Goal: Find specific page/section: Find specific page/section

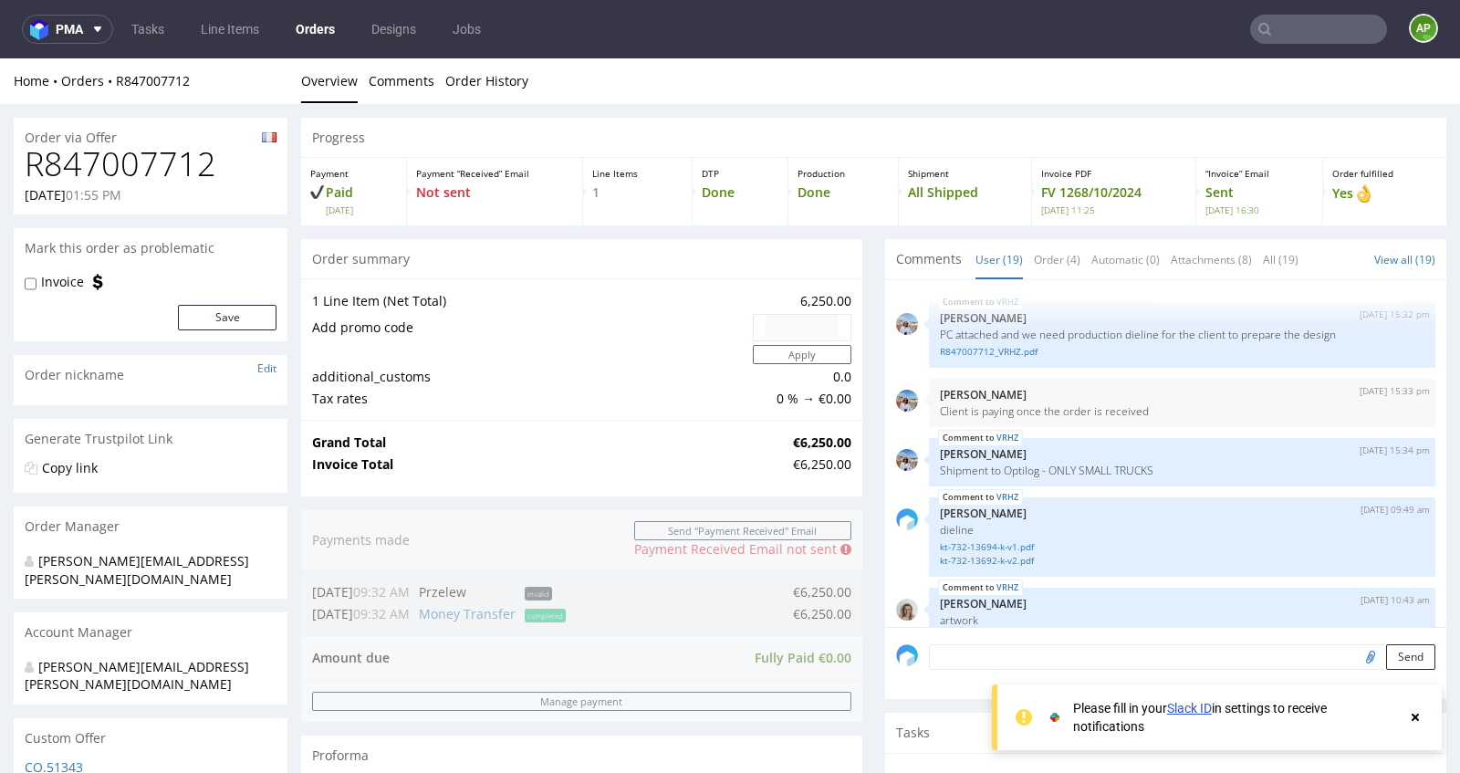
scroll to position [1332, 0]
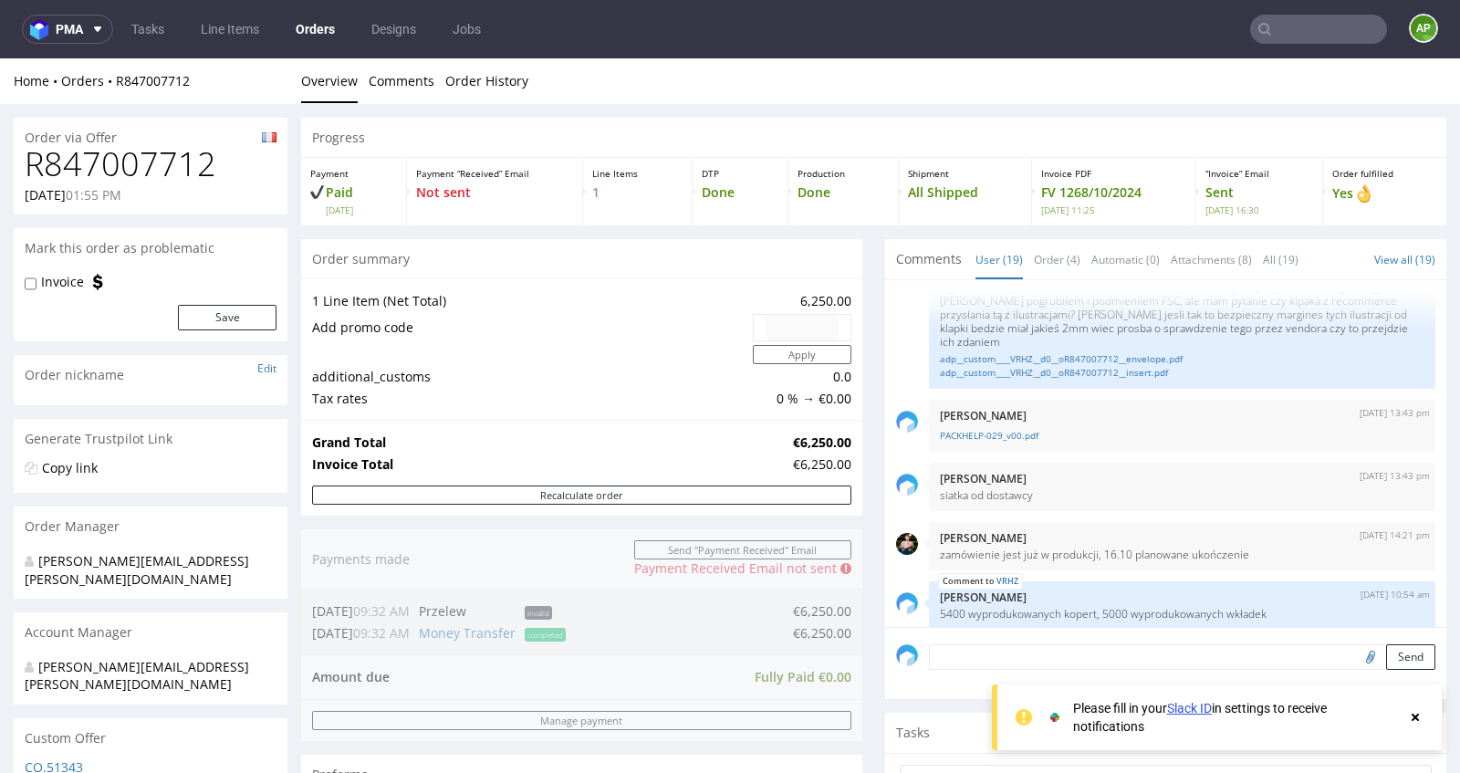
click at [308, 26] on link "Orders" at bounding box center [315, 29] width 61 height 29
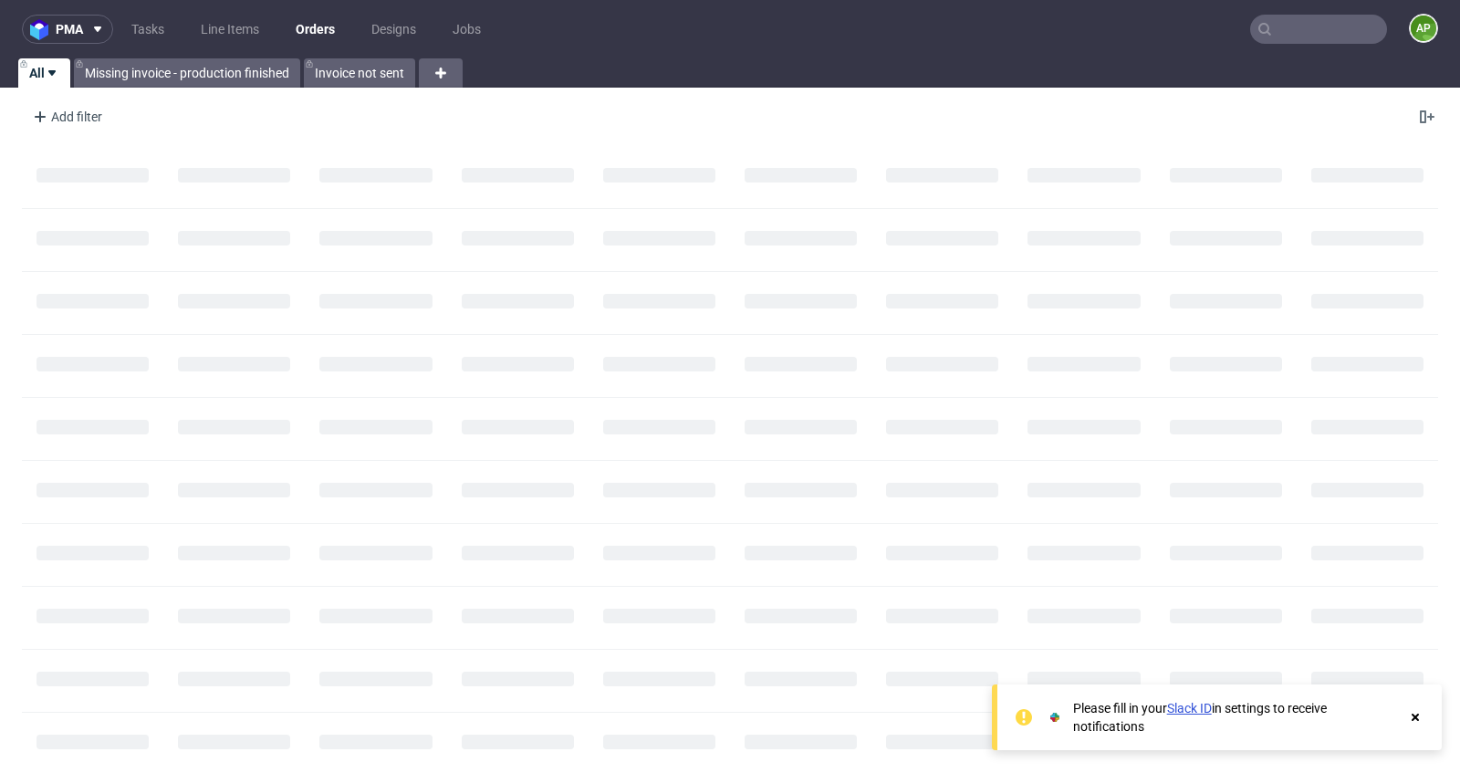
click at [308, 26] on link "Orders" at bounding box center [315, 29] width 61 height 29
click at [227, 36] on link "Line Items" at bounding box center [230, 29] width 80 height 29
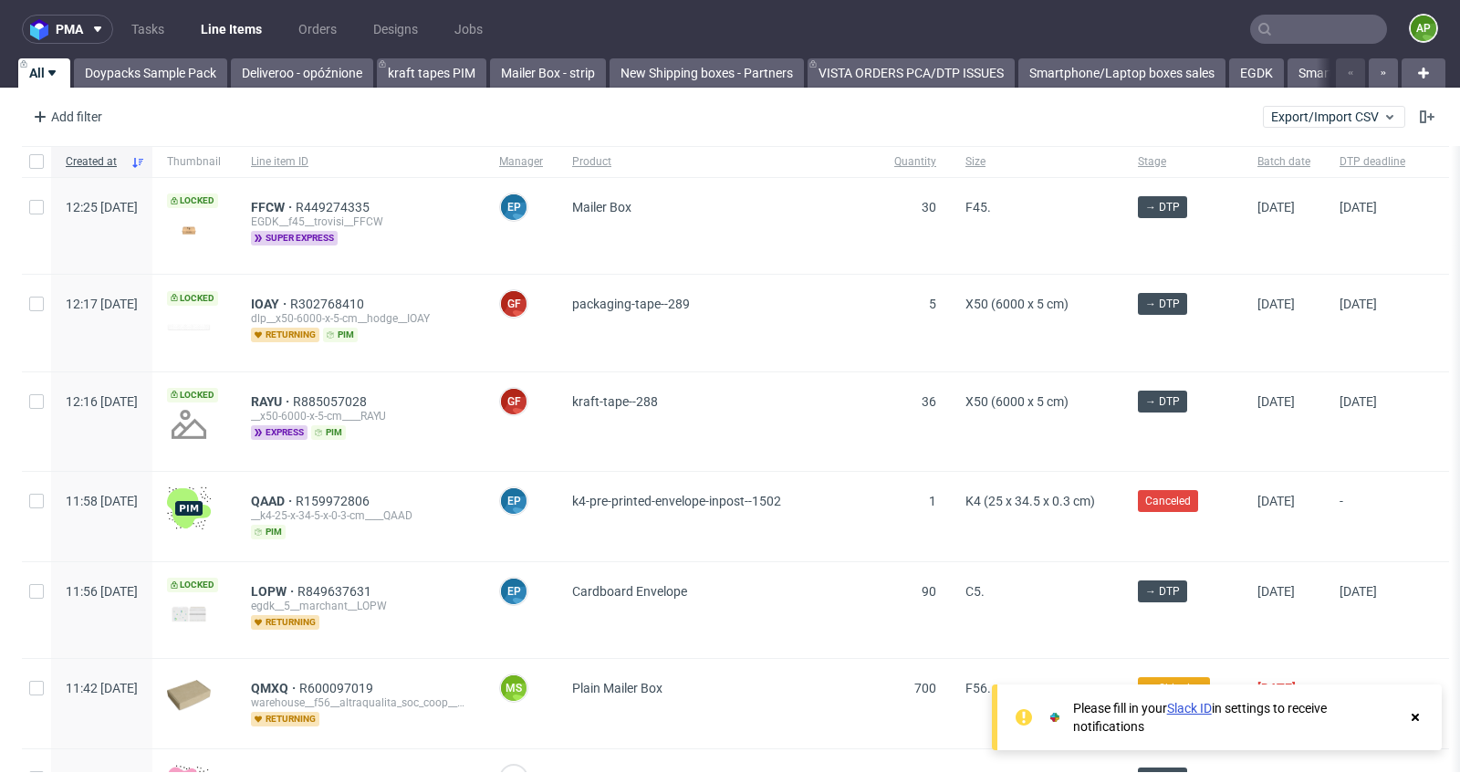
click at [357, 31] on ul "Tasks Line Items Orders Designs Jobs" at bounding box center [307, 29] width 388 height 29
click at [342, 31] on link "Orders" at bounding box center [317, 29] width 60 height 29
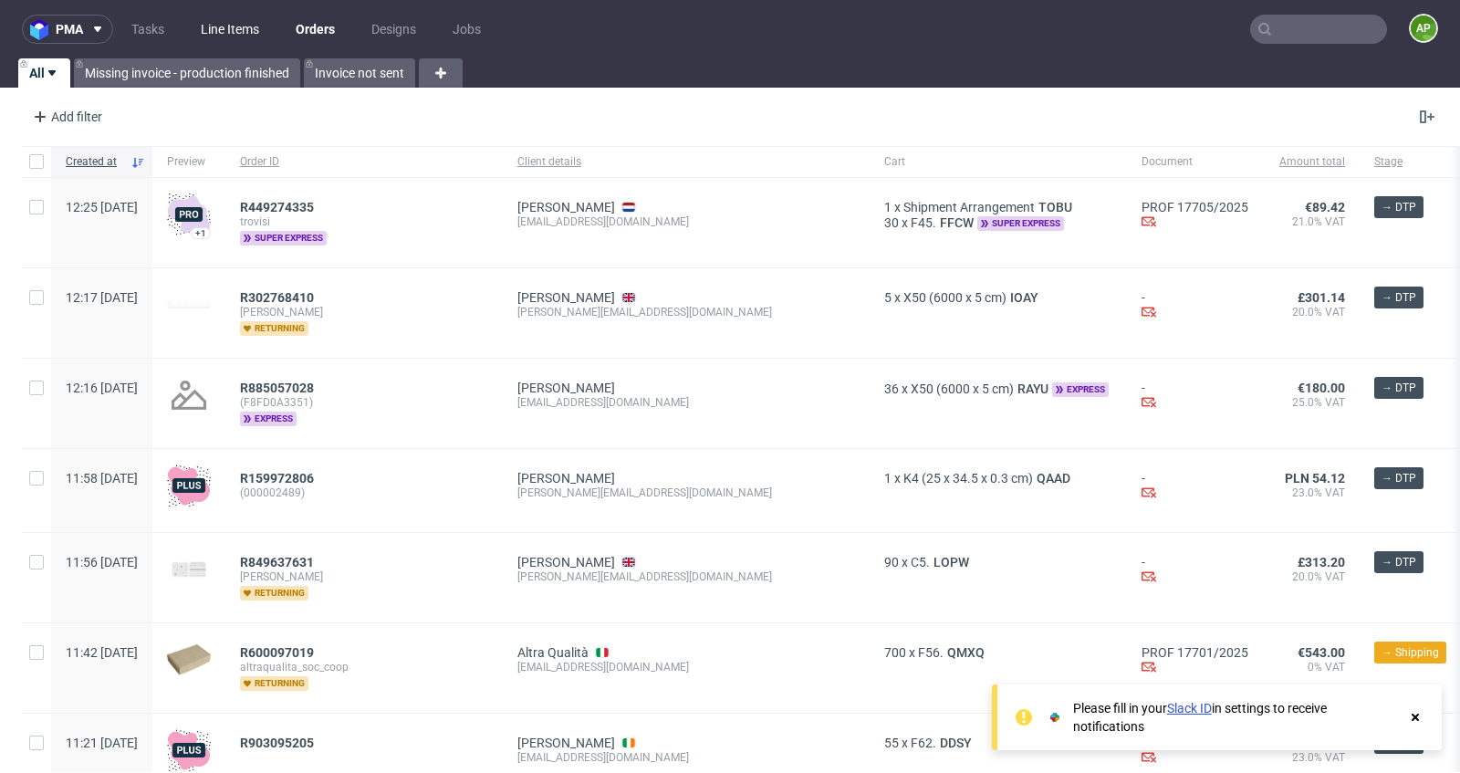
click at [209, 33] on link "Line Items" at bounding box center [230, 29] width 80 height 29
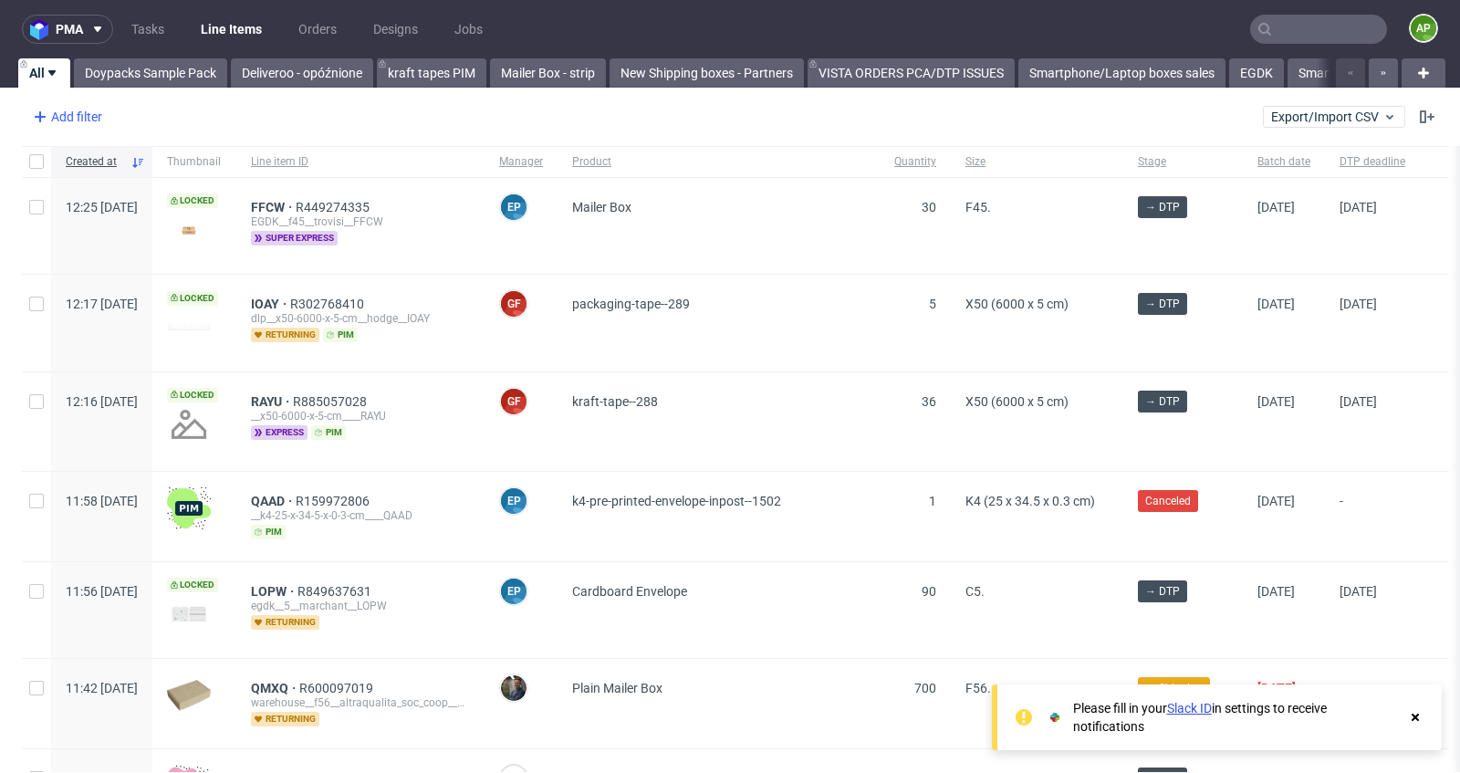
click at [95, 120] on div "Add filter" at bounding box center [66, 116] width 80 height 29
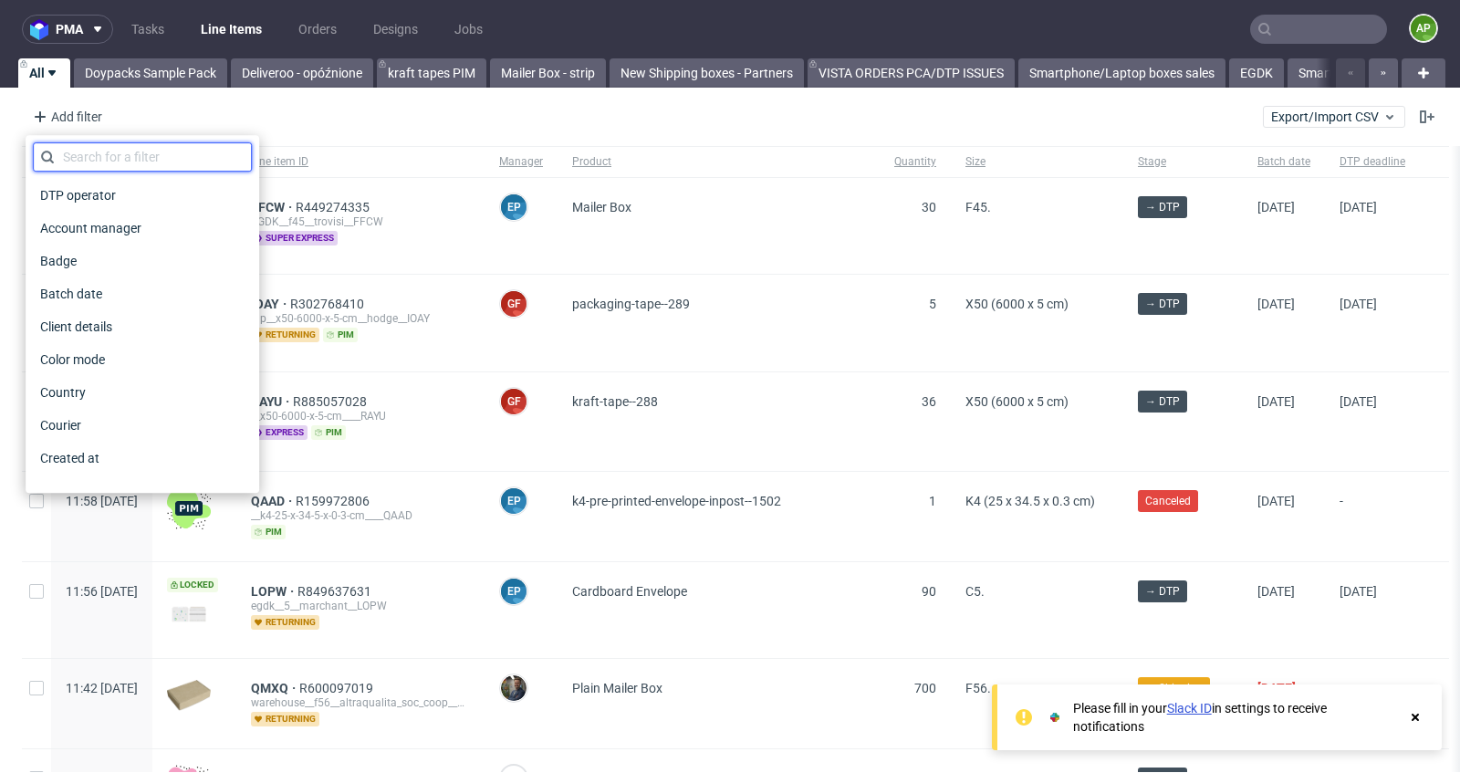
click at [102, 149] on input "text" at bounding box center [142, 156] width 219 height 29
type input "v"
type input "pack"
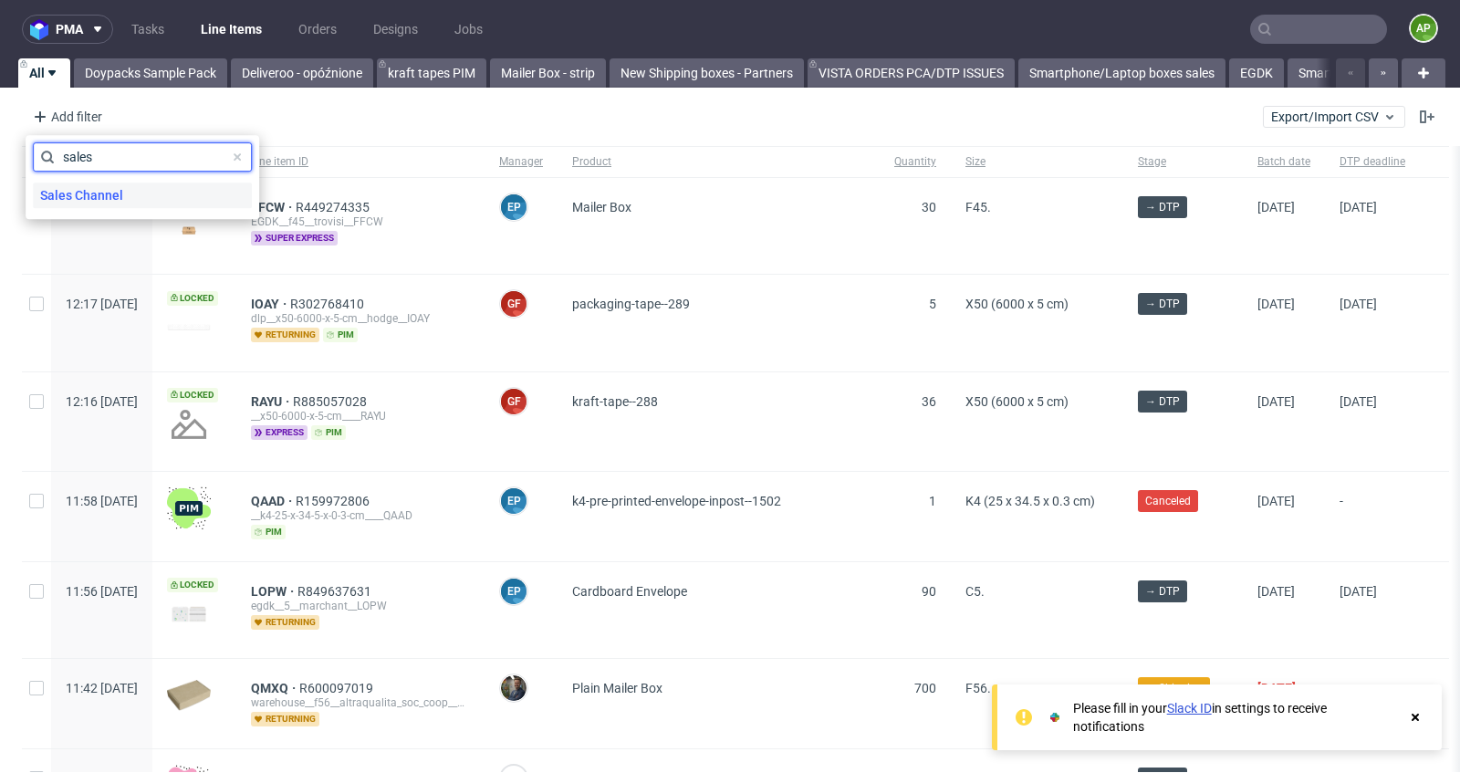
type input "sales"
click at [105, 200] on span "Sales Channel" at bounding box center [82, 196] width 98 height 26
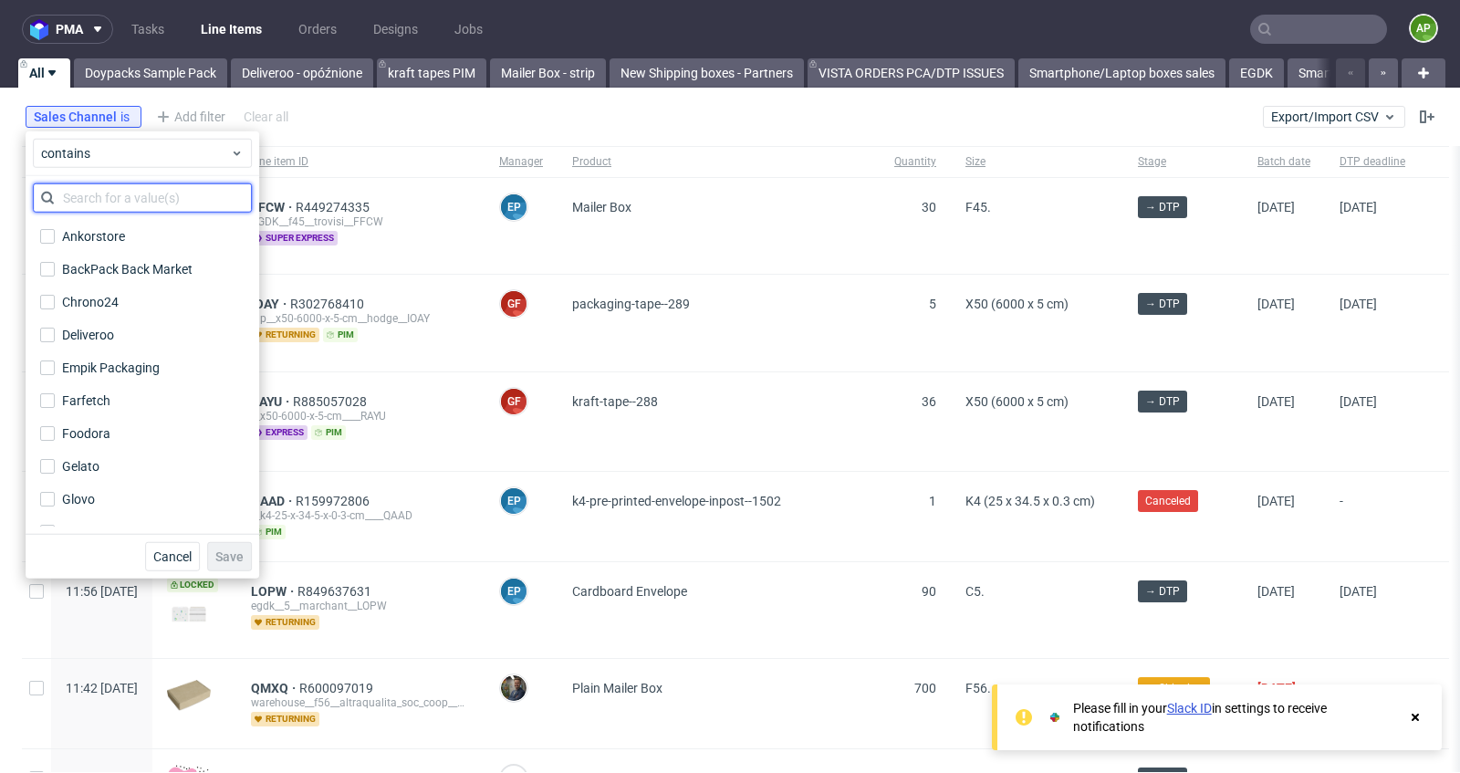
click at [140, 194] on input "text" at bounding box center [142, 197] width 219 height 29
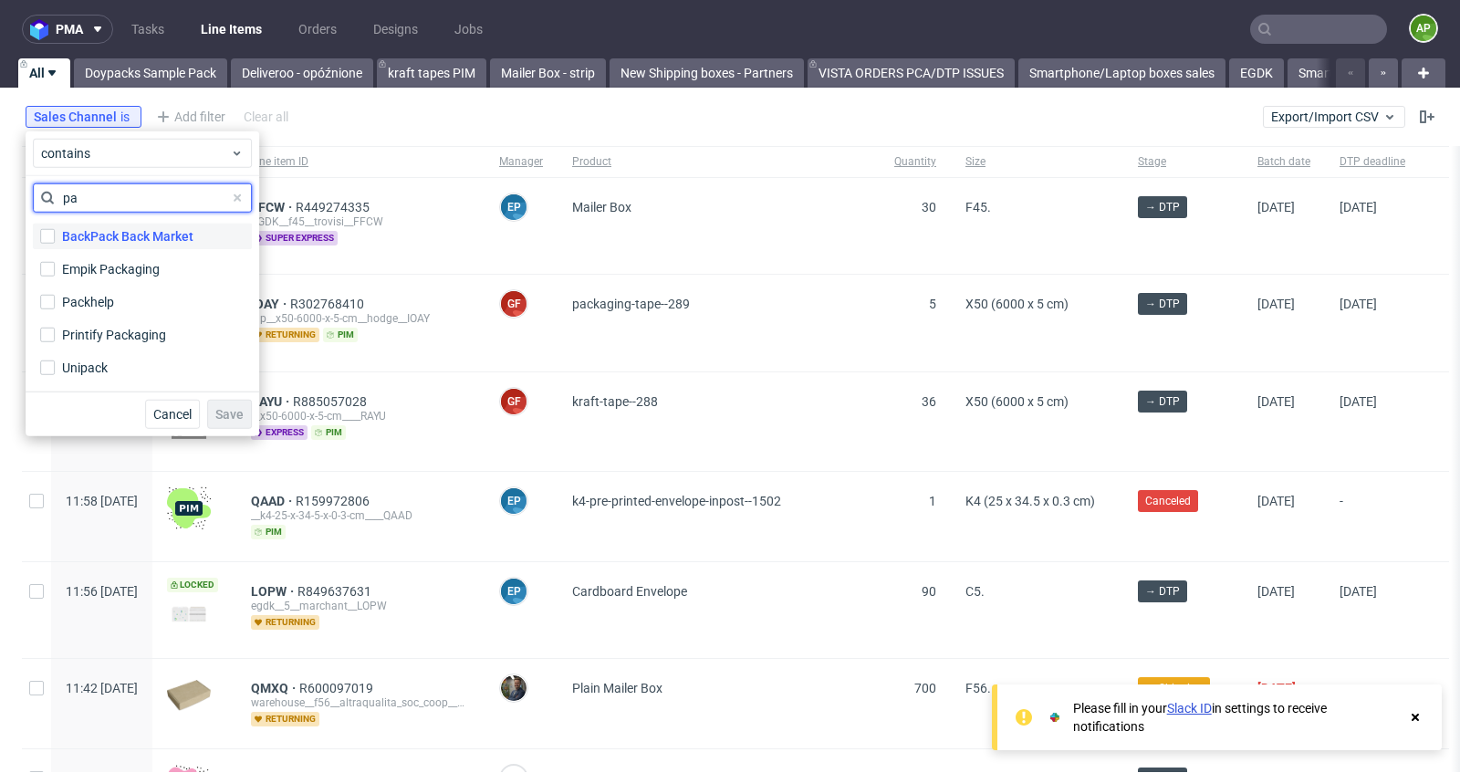
type input "pa"
click at [138, 236] on div "BackPack Back Market" at bounding box center [127, 236] width 131 height 18
click at [55, 236] on input "BackPack Back Market" at bounding box center [47, 236] width 15 height 15
checkbox input "true"
click at [245, 412] on button "Save" at bounding box center [229, 414] width 45 height 29
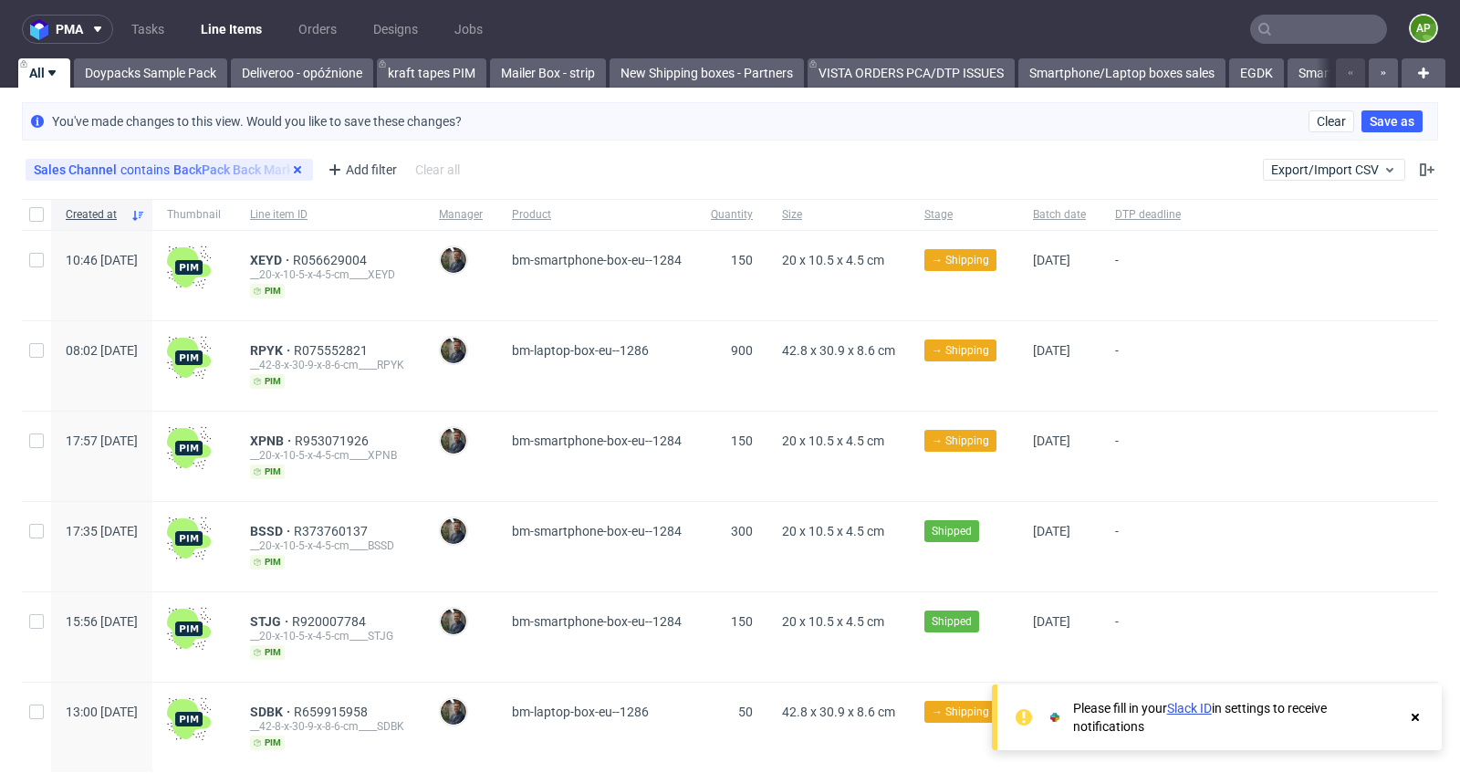
click at [298, 171] on icon at bounding box center [297, 169] width 15 height 15
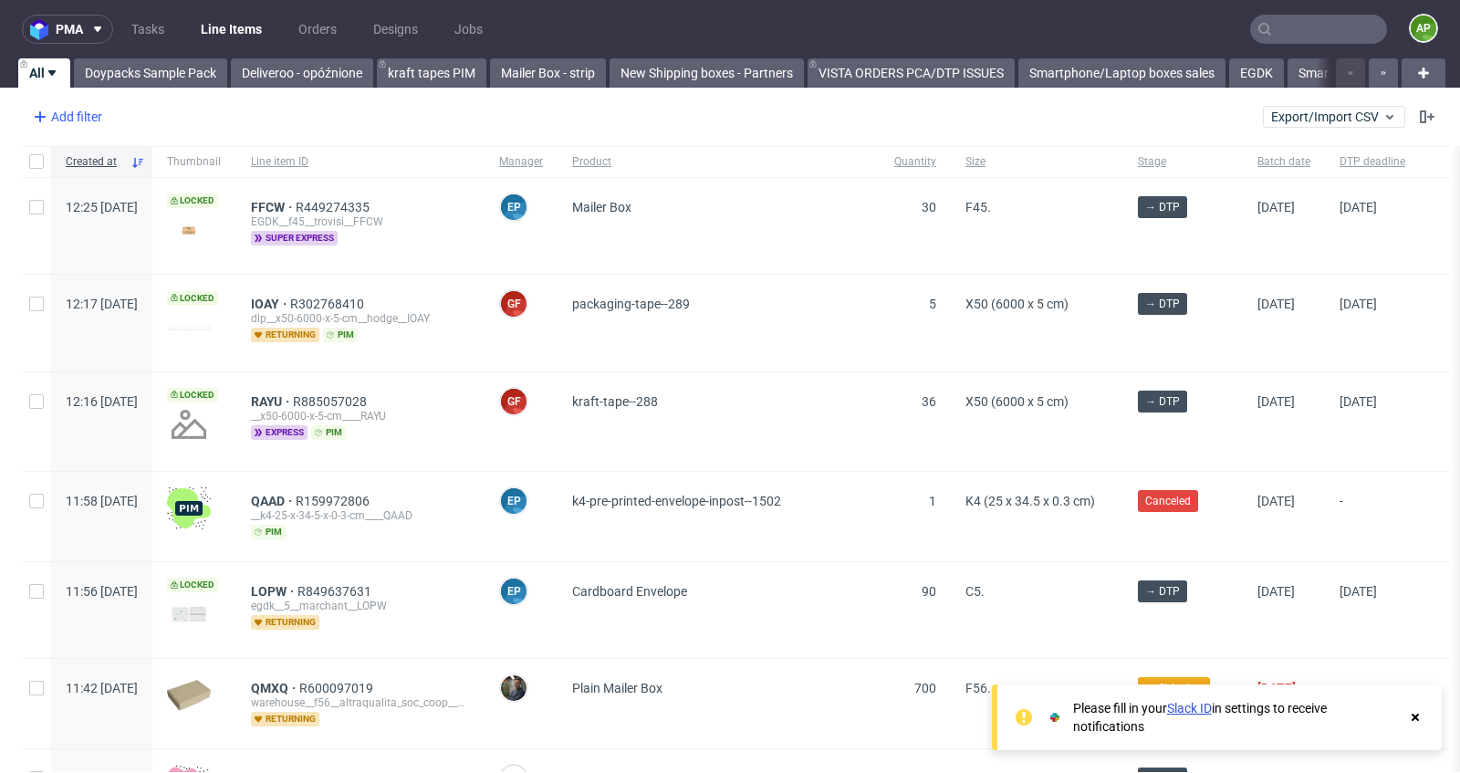
click at [85, 116] on div "Add filter" at bounding box center [66, 116] width 80 height 29
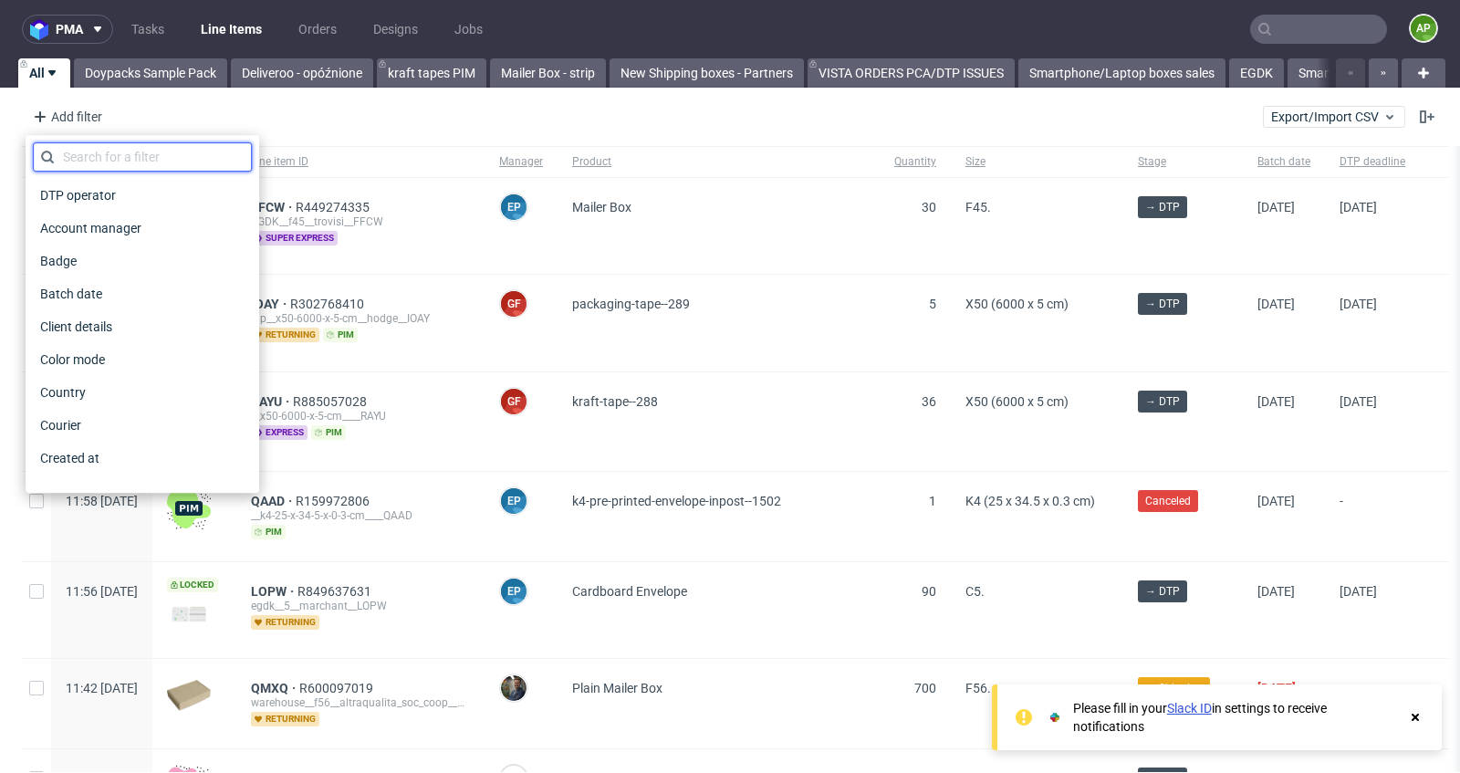
click at [89, 143] on input "text" at bounding box center [142, 156] width 219 height 29
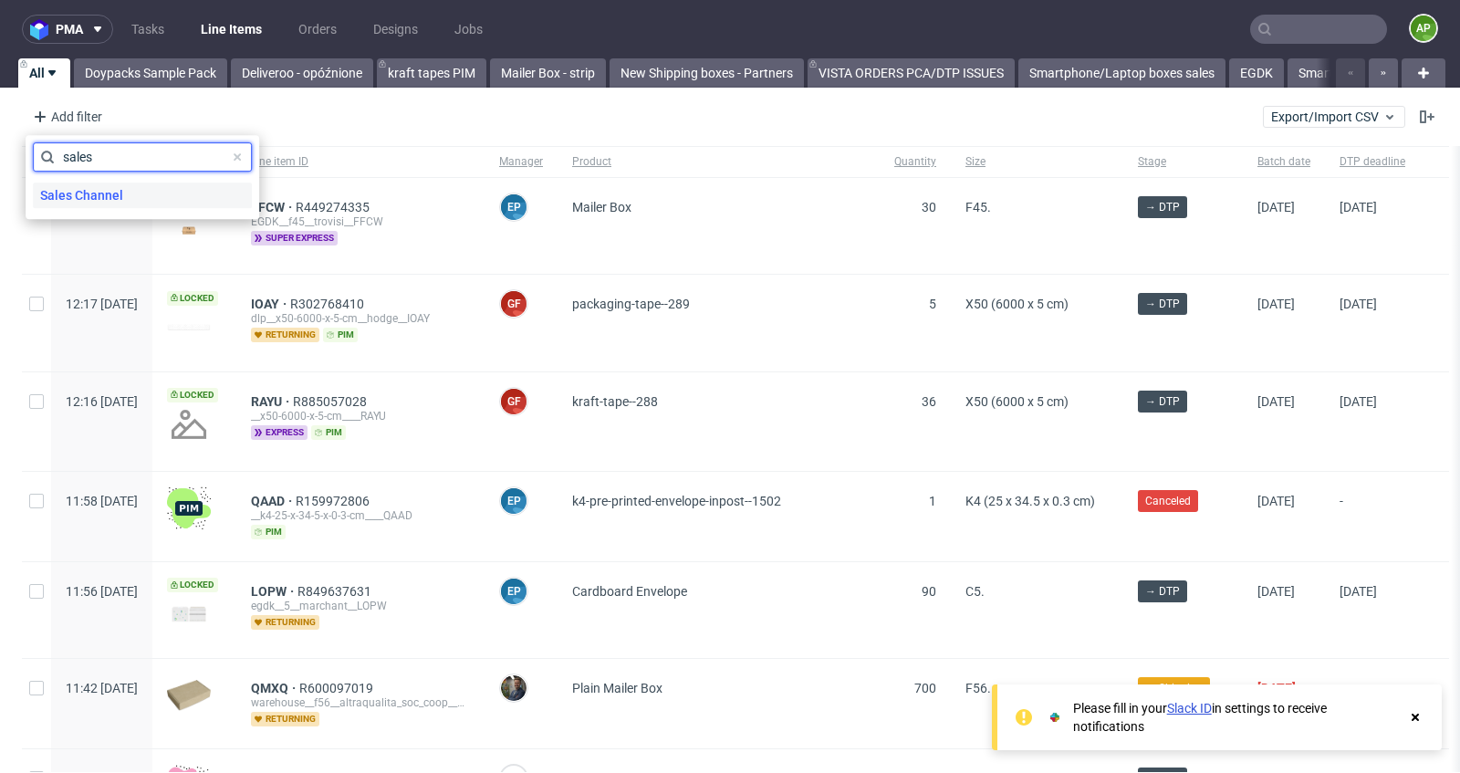
type input "sales"
click at [86, 193] on span "Sales Channel" at bounding box center [82, 196] width 98 height 26
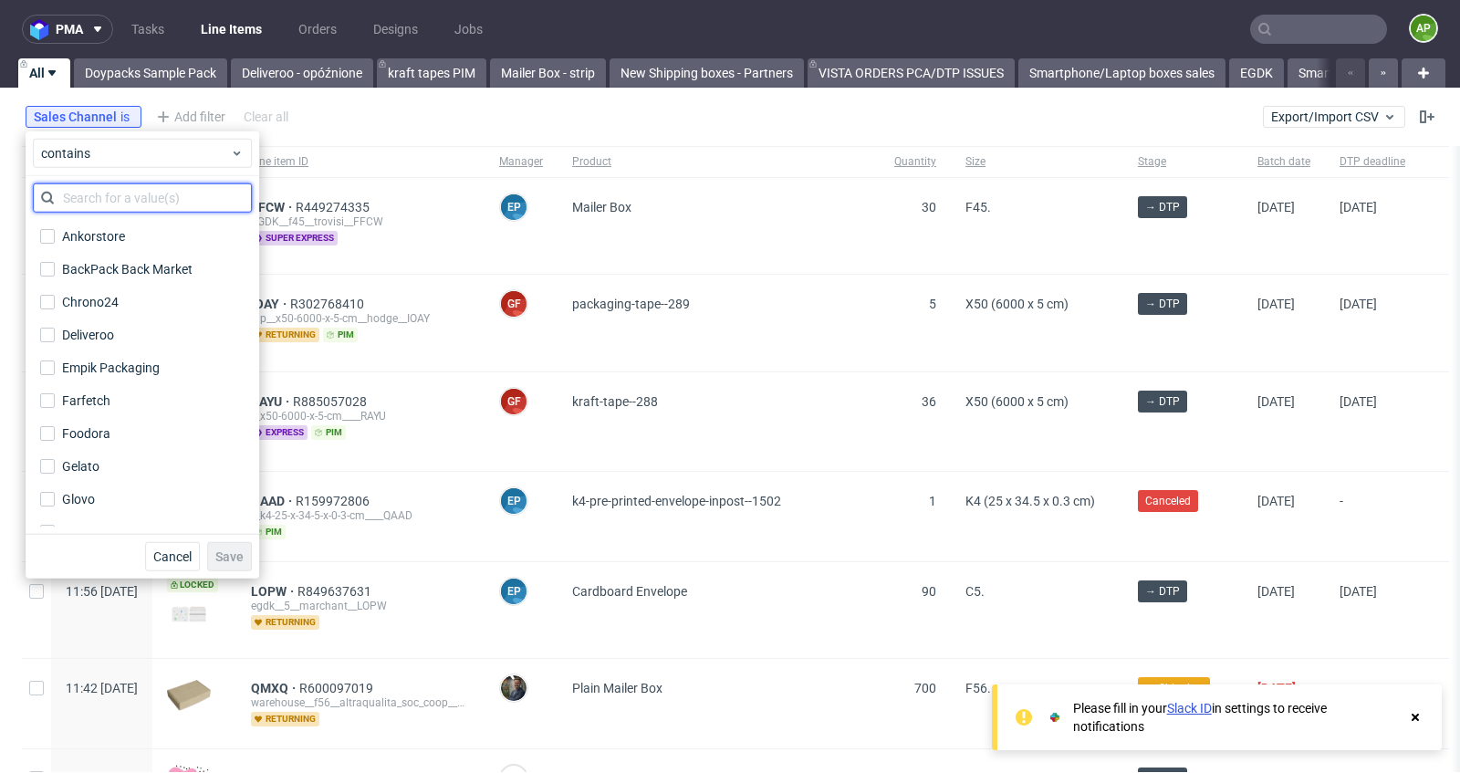
click at [152, 201] on input "text" at bounding box center [142, 197] width 219 height 29
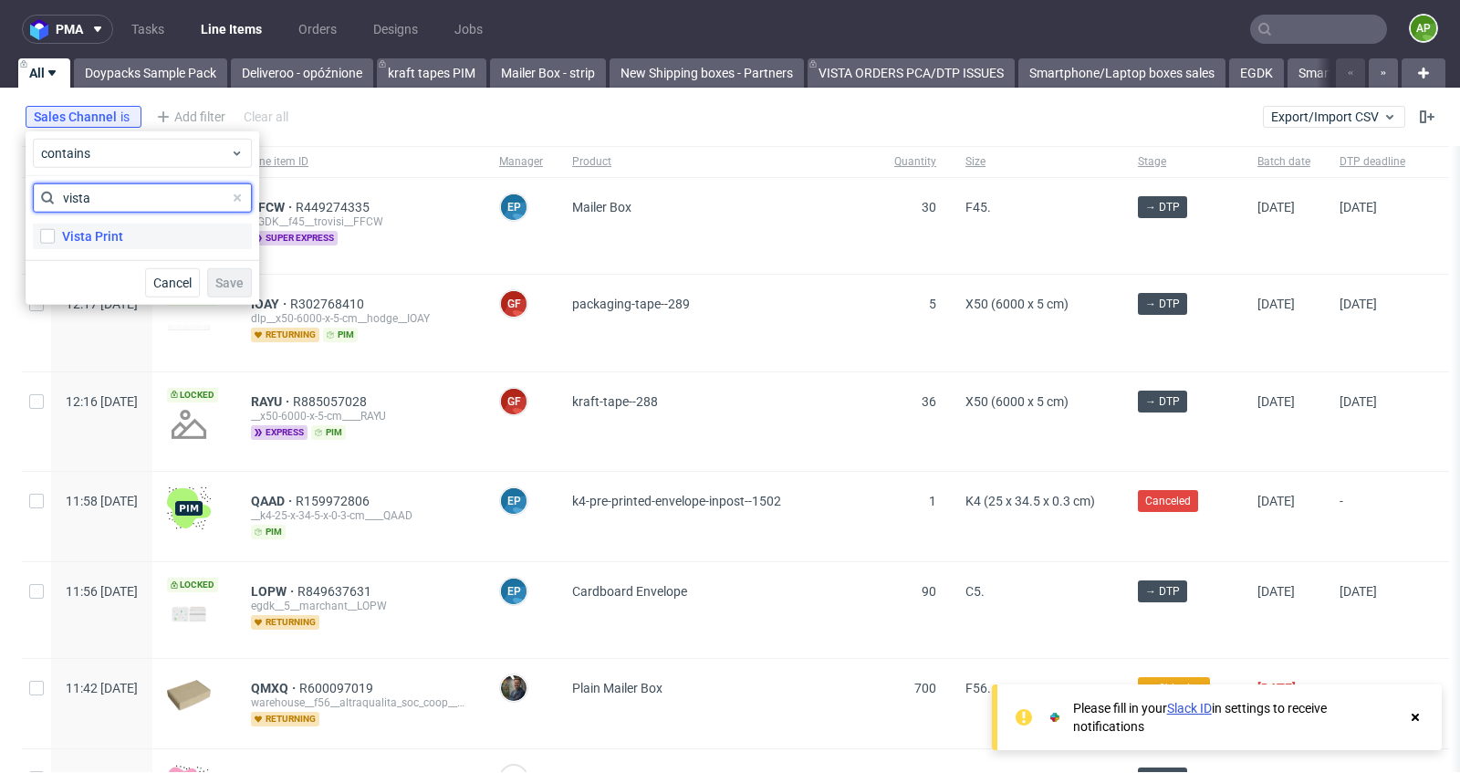
type input "vista"
click at [146, 241] on label "Vista Print" at bounding box center [142, 237] width 219 height 26
click at [55, 241] on input "Vista Print" at bounding box center [47, 236] width 15 height 15
checkbox input "true"
click at [240, 270] on button "Save" at bounding box center [229, 282] width 45 height 29
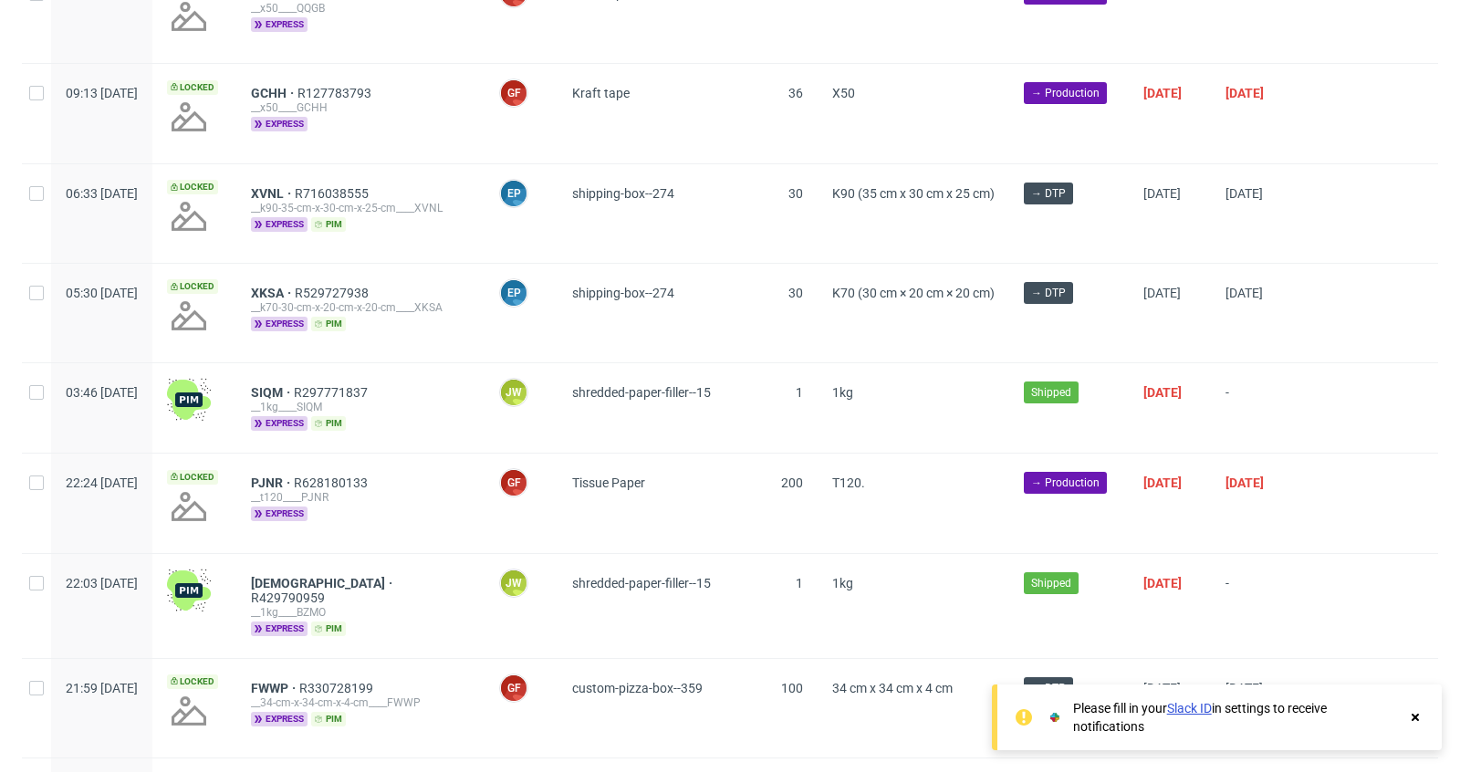
scroll to position [1853, 0]
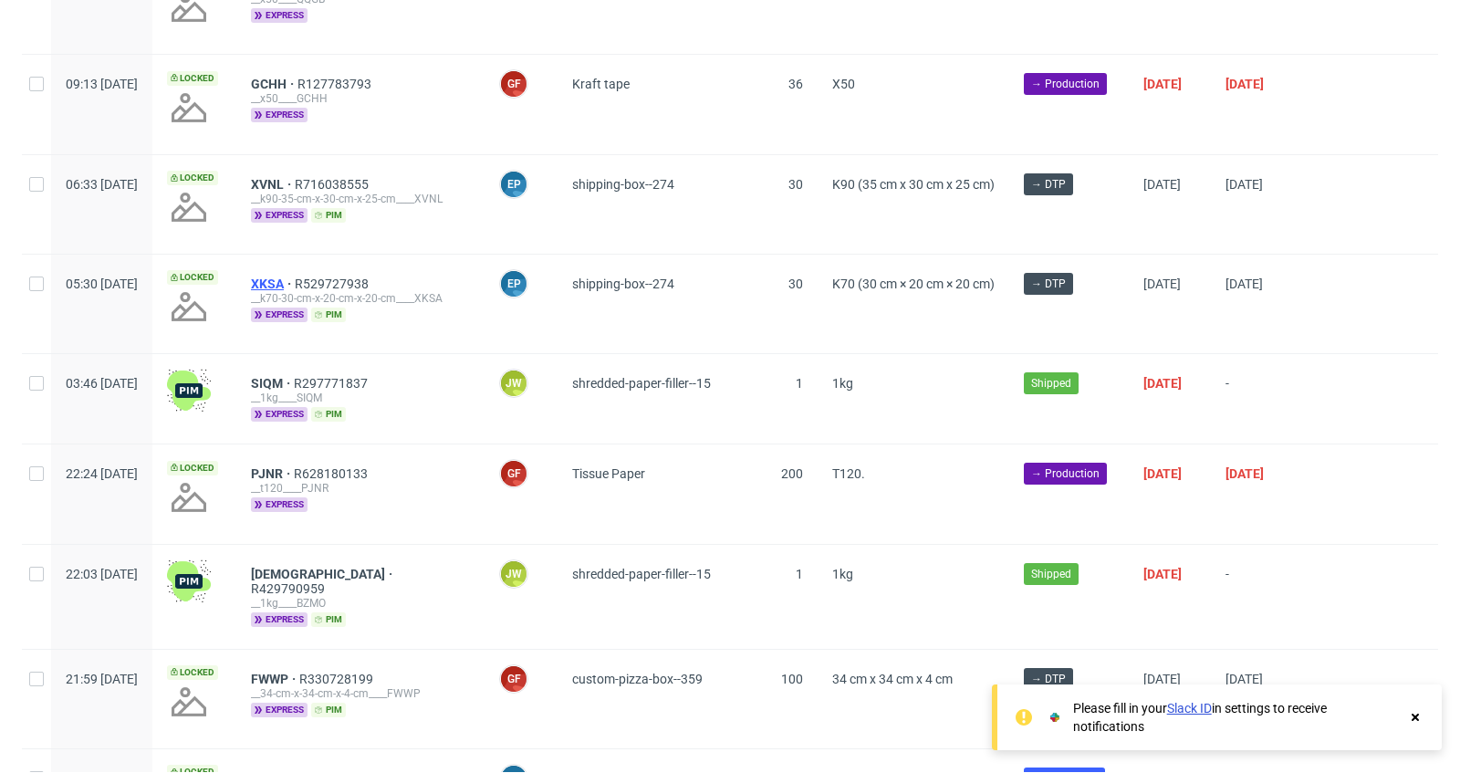
click at [295, 277] on span "XKSA" at bounding box center [273, 284] width 44 height 15
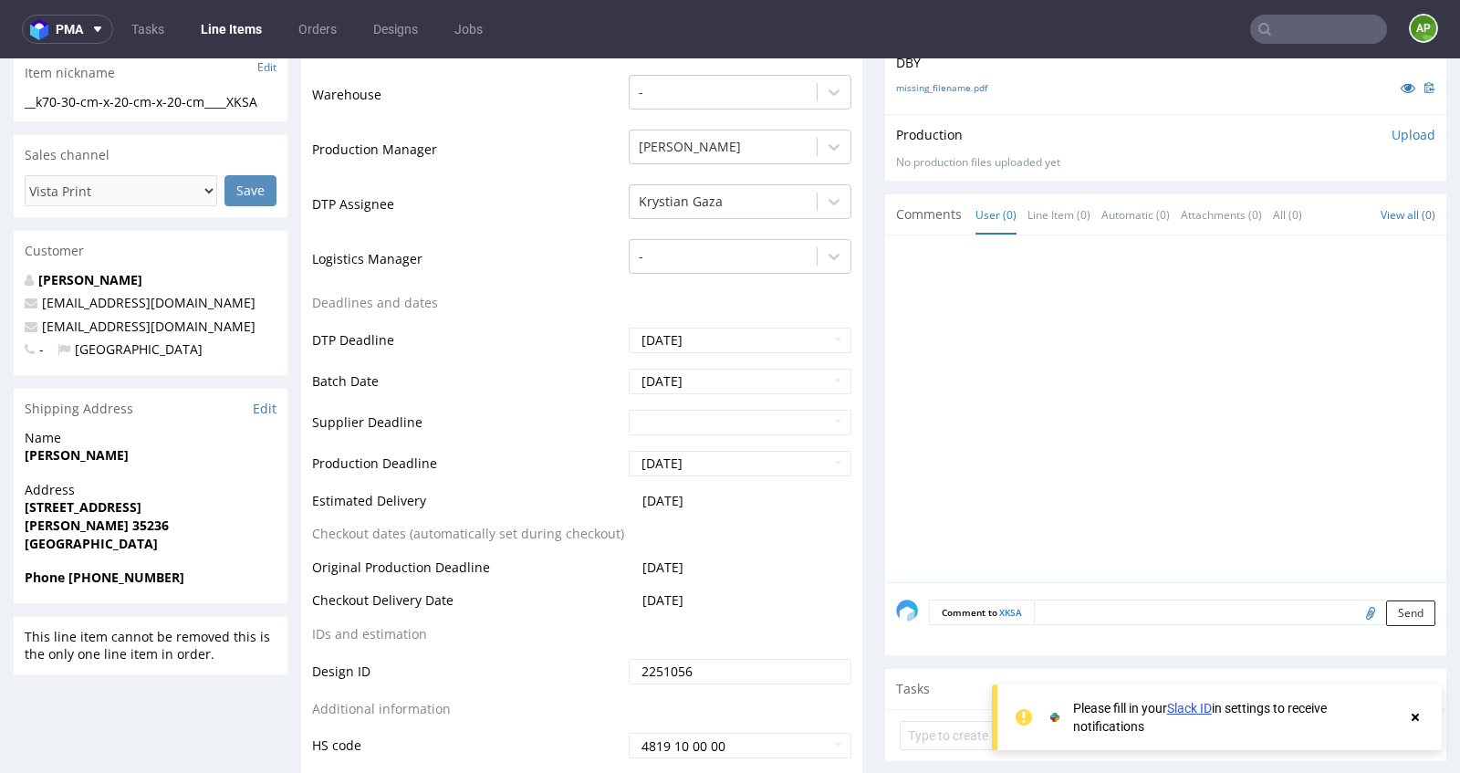
scroll to position [479, 0]
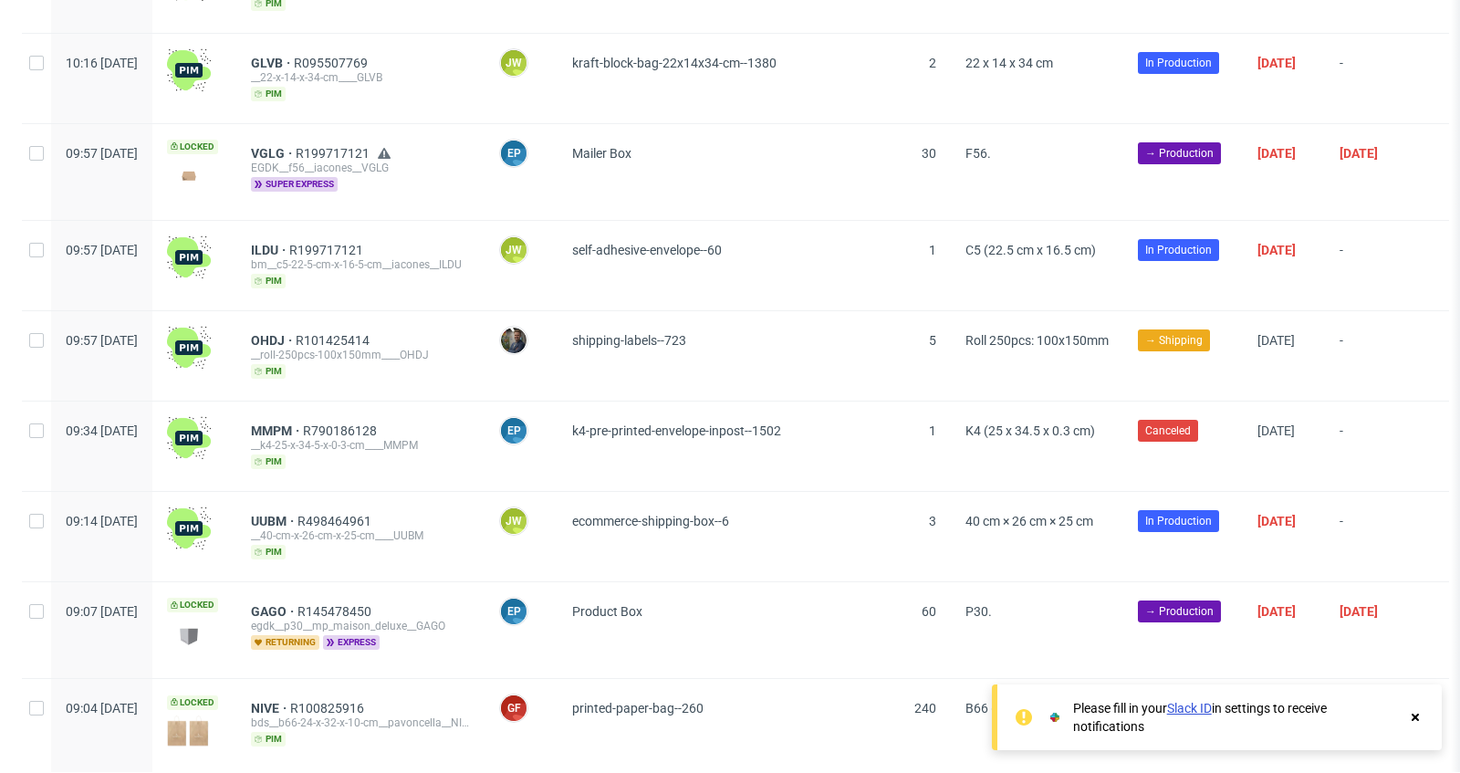
scroll to position [2213, 0]
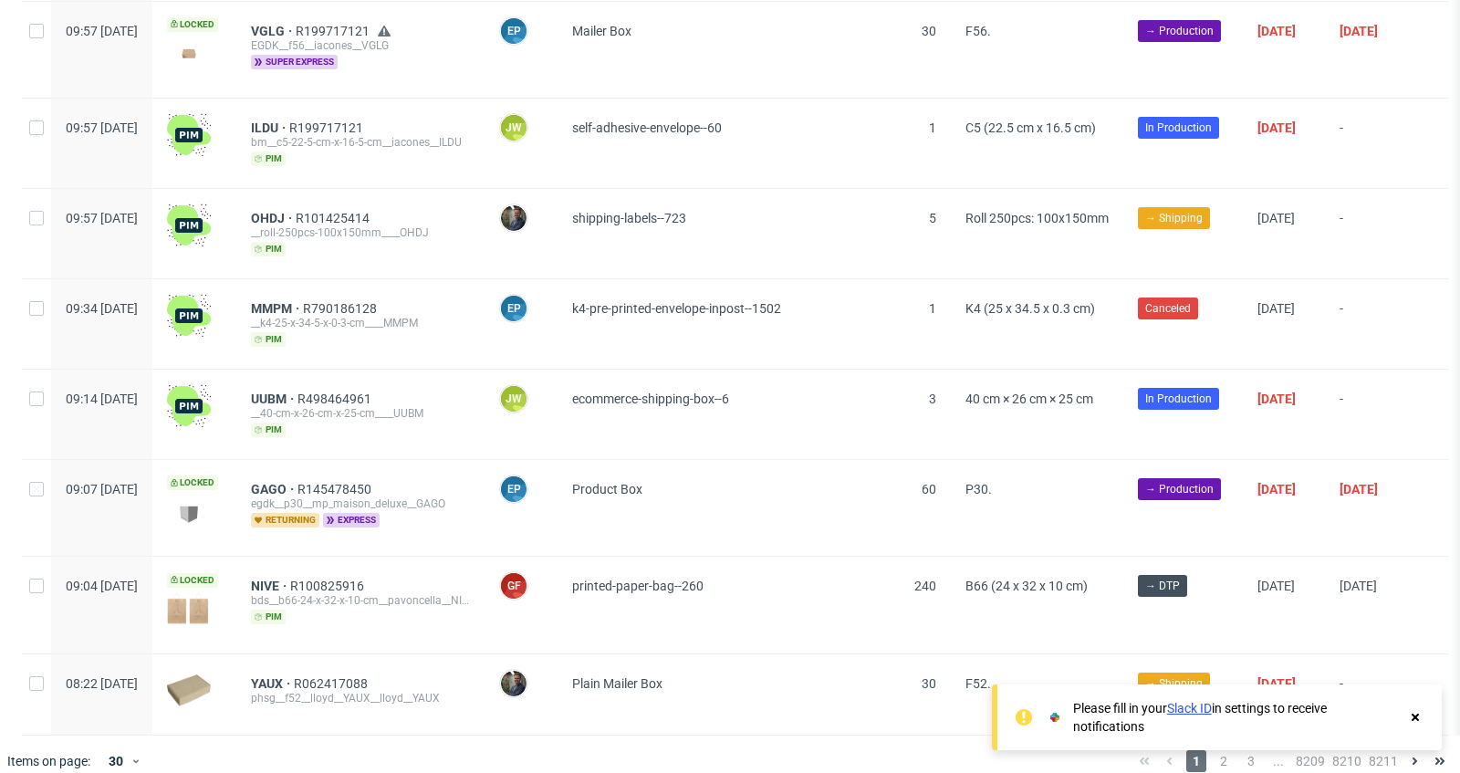
click at [1414, 719] on use at bounding box center [1415, 717] width 7 height 7
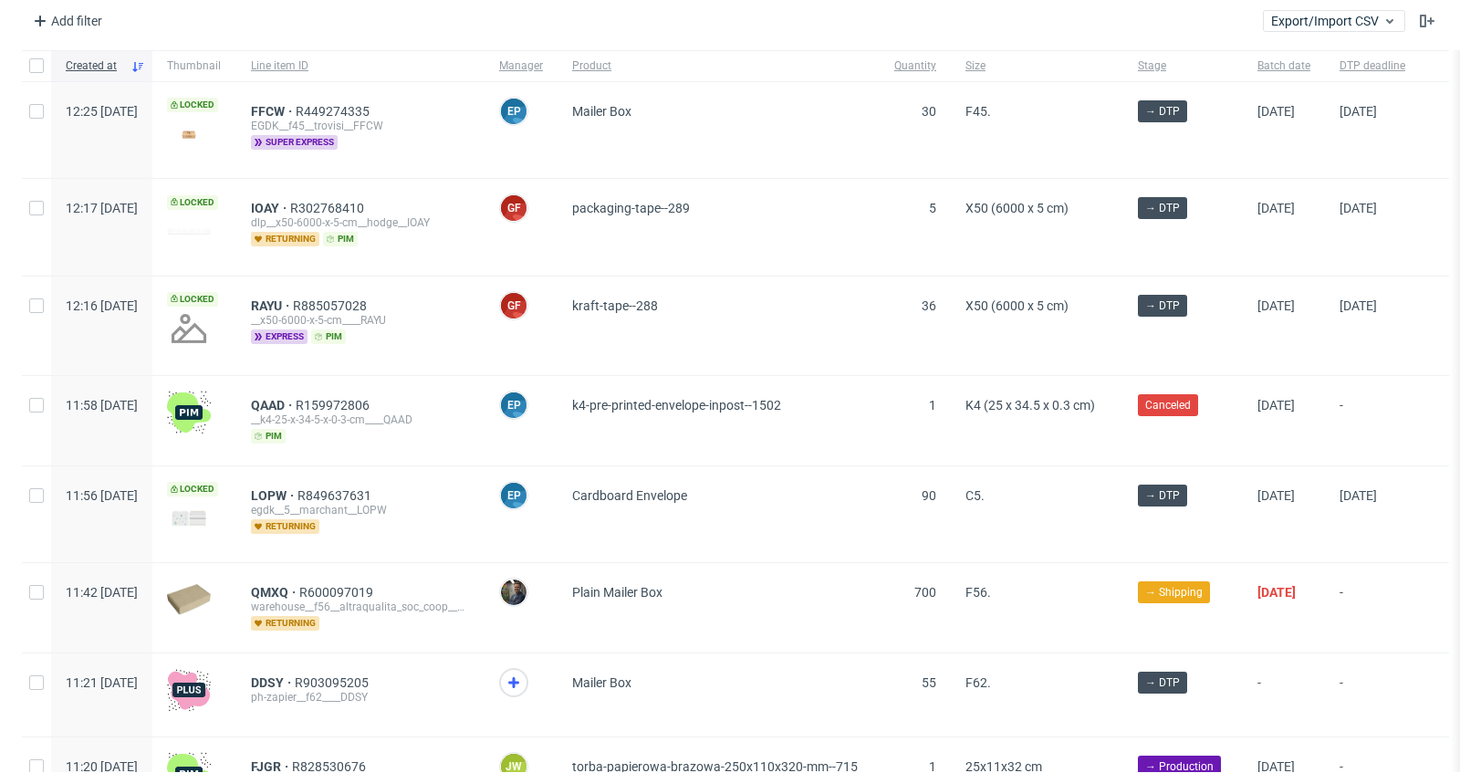
scroll to position [0, 0]
